Goal: Connect with others: Connect with others

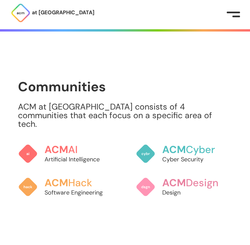
scroll to position [631, 0]
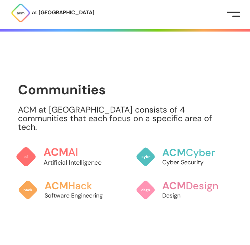
click at [56, 158] on p "Artificial Intelligence" at bounding box center [80, 162] width 73 height 9
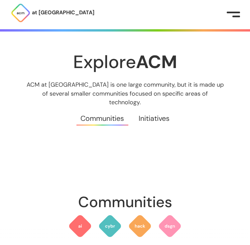
click at [154, 107] on link "Initiatives" at bounding box center [153, 119] width 45 height 24
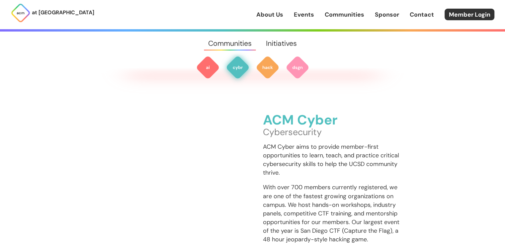
scroll to position [436, 0]
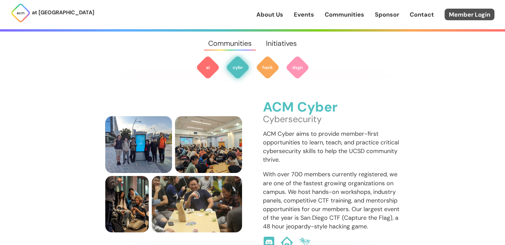
click at [249, 15] on link "Member Login" at bounding box center [470, 15] width 50 height 12
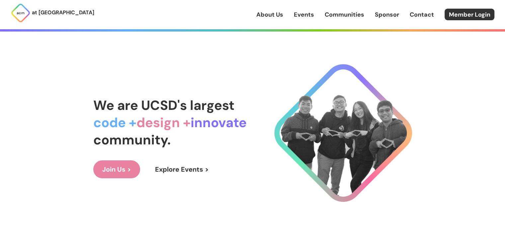
scroll to position [93, 0]
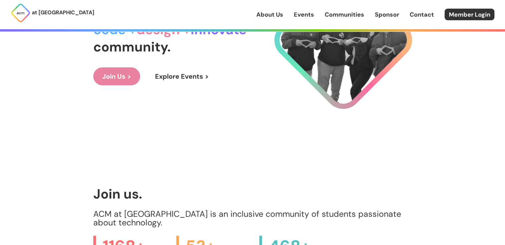
click at [113, 72] on link "Join Us >" at bounding box center [116, 76] width 47 height 18
click at [420, 13] on link "Contact" at bounding box center [422, 14] width 24 height 9
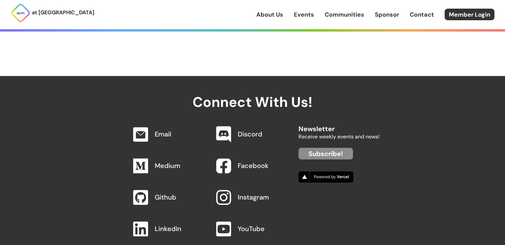
scroll to position [694, 0]
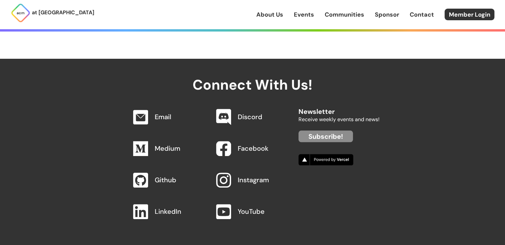
click at [243, 113] on link "Discord" at bounding box center [250, 117] width 25 height 9
